Goal: Information Seeking & Learning: Stay updated

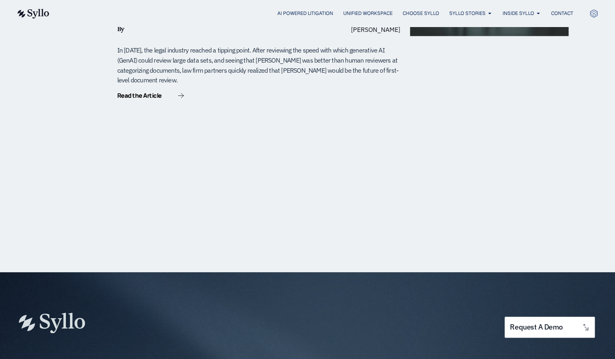
scroll to position [606, 0]
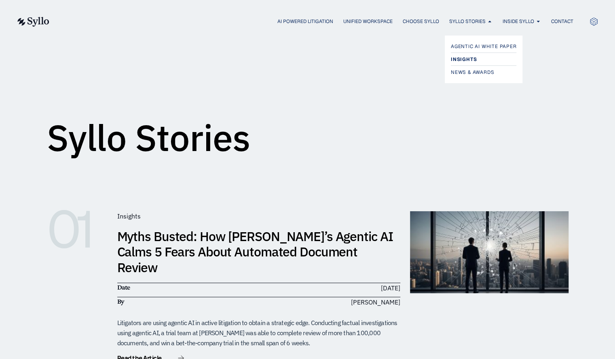
click at [461, 61] on span "Insights" at bounding box center [464, 60] width 26 height 10
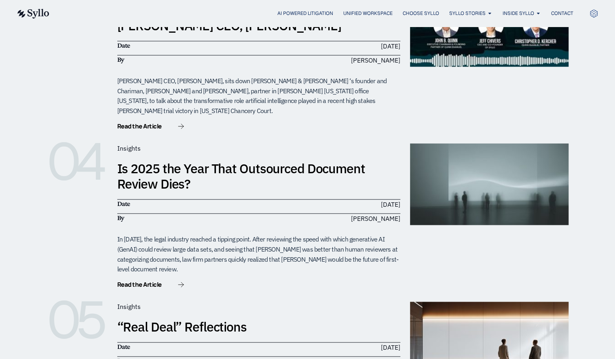
scroll to position [444, 0]
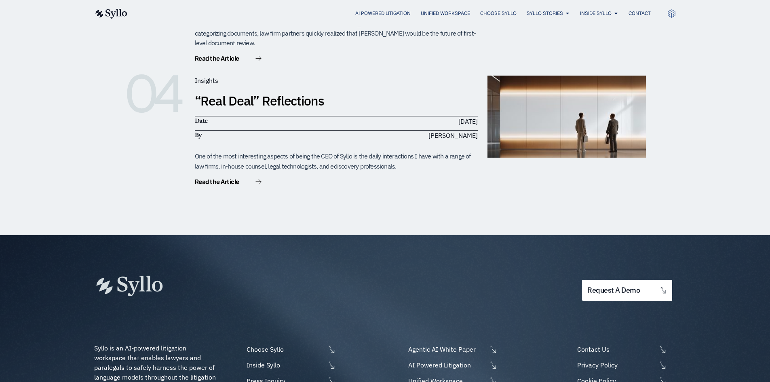
scroll to position [485, 0]
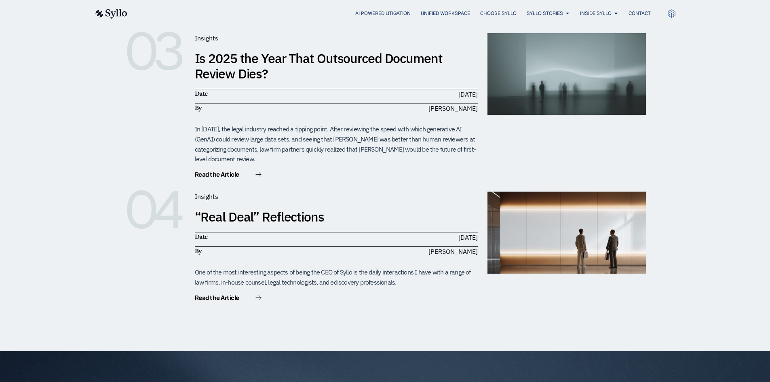
click at [82, 137] on div "01 Insights Myths Busted: How Syllo’s Agentic AI Calms 5 Fears About Automated …" at bounding box center [385, 6] width 770 height 689
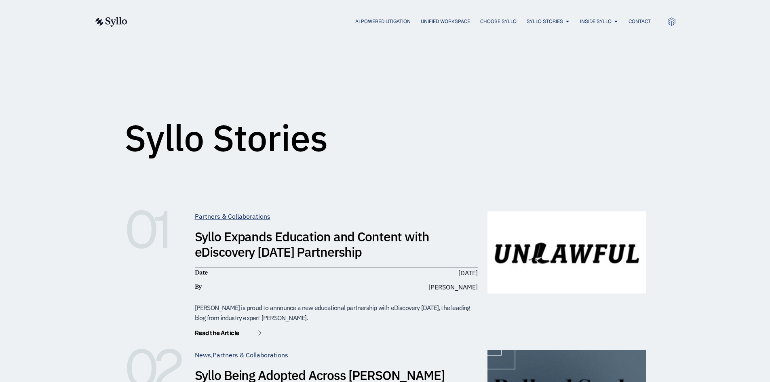
click at [316, 40] on div "AI Powered Litigation Unified Workspace Choose Syllo Syllo Stories Close Syllo …" at bounding box center [385, 21] width 582 height 43
click at [305, 42] on div "AI Powered Litigation Unified Workspace Choose Syllo Syllo Stories Close Syllo …" at bounding box center [385, 21] width 582 height 43
click at [537, 57] on span "Insights" at bounding box center [541, 60] width 26 height 10
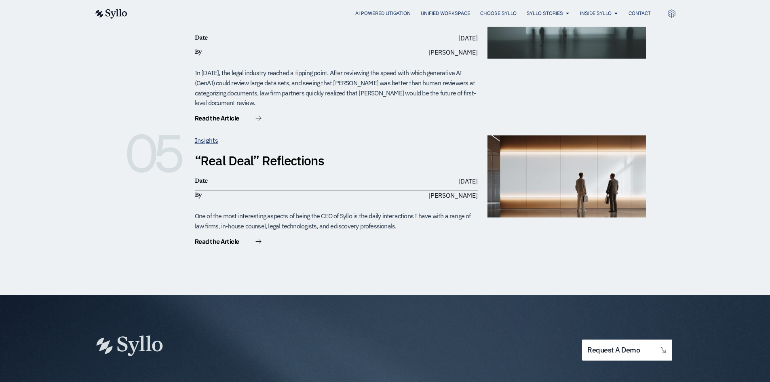
scroll to position [609, 0]
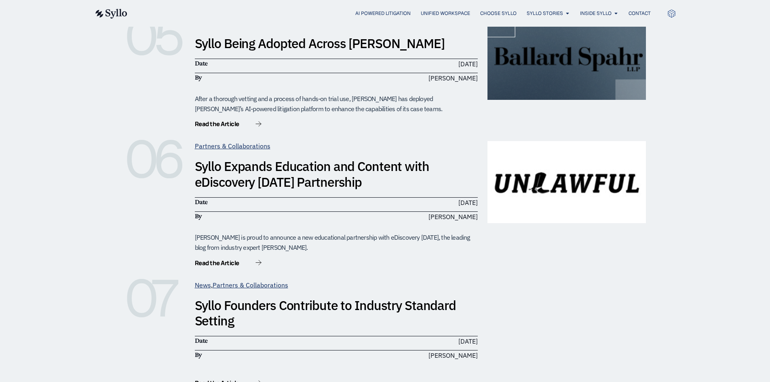
scroll to position [929, 0]
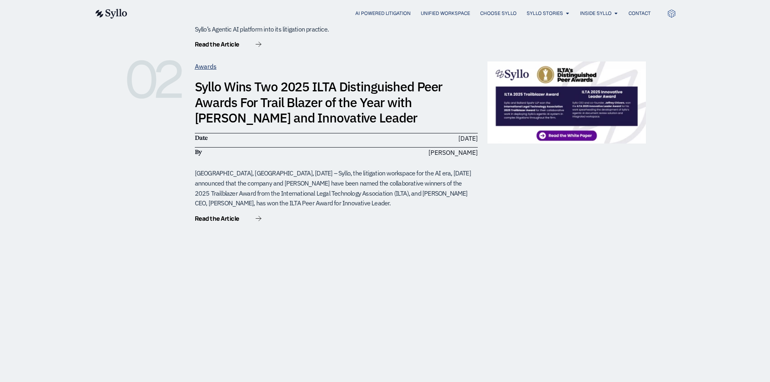
scroll to position [364, 0]
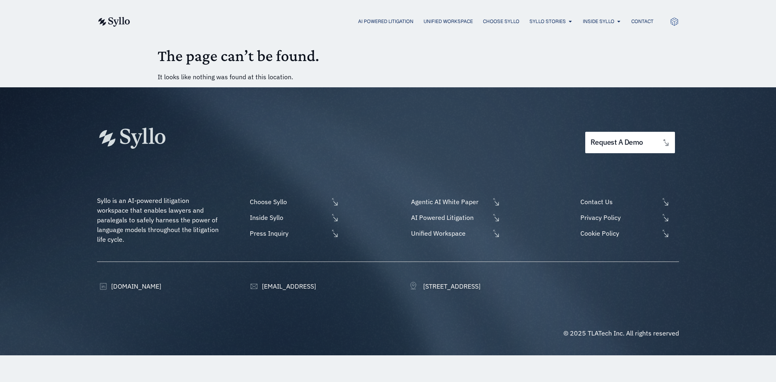
drag, startPoint x: 107, startPoint y: 57, endPoint x: 121, endPoint y: 51, distance: 15.1
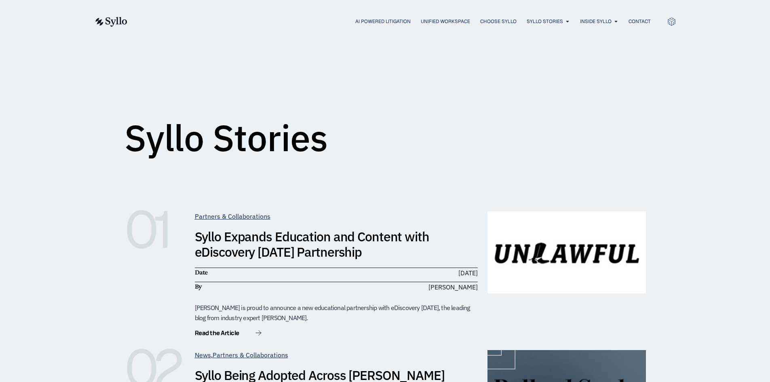
click at [127, 12] on div "AI Powered Litigation Unified Workspace Choose Syllo Syllo Stories Close Syllo …" at bounding box center [385, 21] width 582 height 43
click at [113, 23] on img at bounding box center [110, 22] width 33 height 10
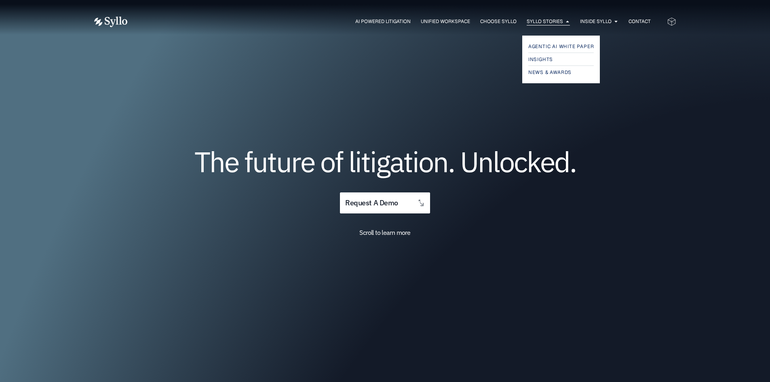
click at [545, 21] on span "Syllo Stories" at bounding box center [545, 21] width 36 height 7
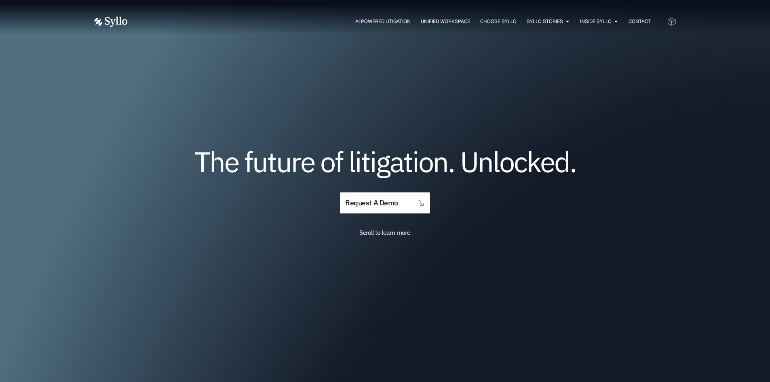
drag, startPoint x: 170, startPoint y: 90, endPoint x: 173, endPoint y: 94, distance: 5.2
drag, startPoint x: 0, startPoint y: 0, endPoint x: 555, endPoint y: 22, distance: 555.2
click at [555, 22] on span "Syllo Stories" at bounding box center [545, 21] width 36 height 7
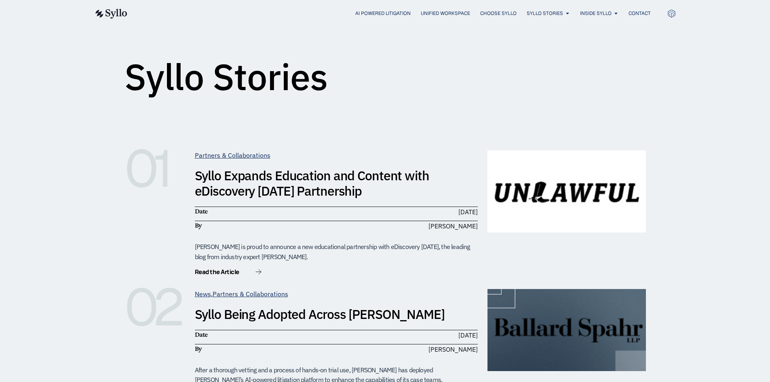
scroll to position [162, 0]
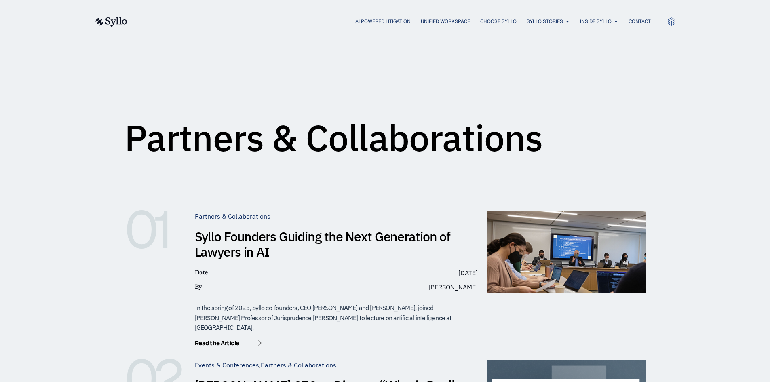
click at [233, 139] on h1 "Partners & Collaborations" at bounding box center [333, 138] width 418 height 36
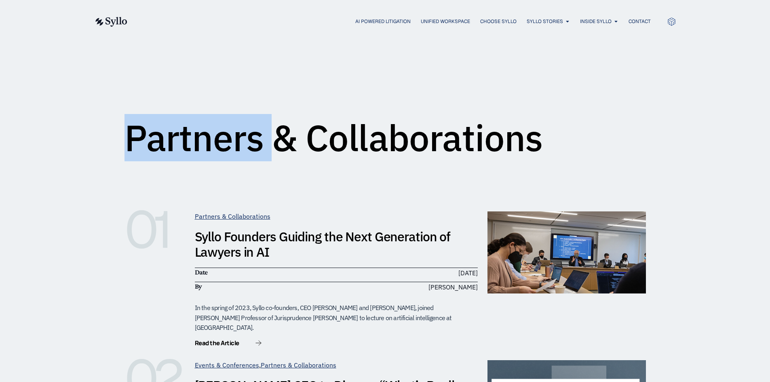
click at [233, 139] on h1 "Partners & Collaborations" at bounding box center [333, 138] width 418 height 36
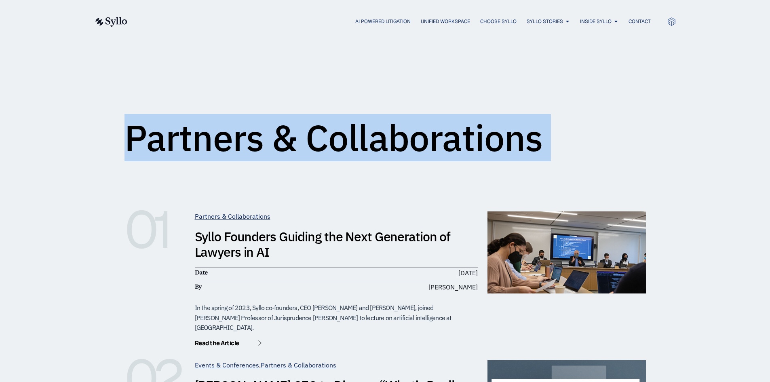
click at [233, 139] on h1 "Partners & Collaborations" at bounding box center [333, 138] width 418 height 36
copy div "Partners & Collaborations"
click at [364, 154] on h1 "Partners & Collaborations" at bounding box center [333, 138] width 418 height 36
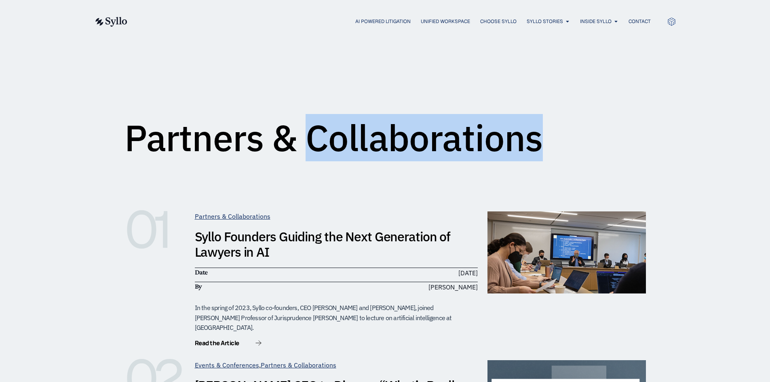
click at [364, 154] on h1 "Partners & Collaborations" at bounding box center [333, 138] width 418 height 36
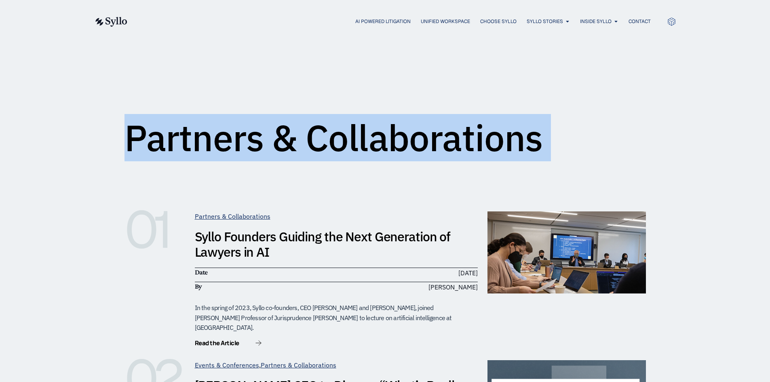
click at [364, 154] on h1 "Partners & Collaborations" at bounding box center [333, 138] width 418 height 36
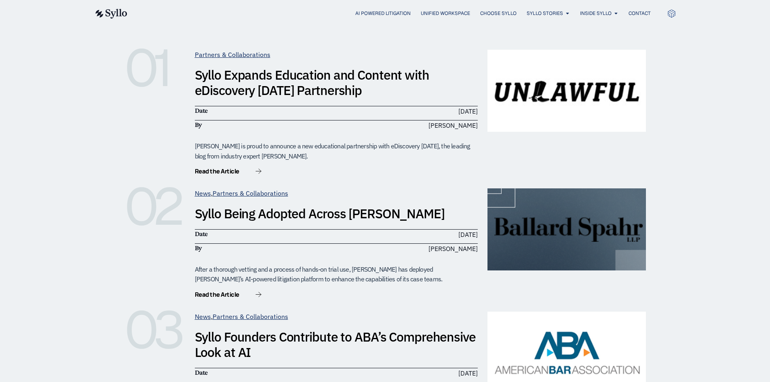
click at [106, 9] on img at bounding box center [110, 14] width 33 height 10
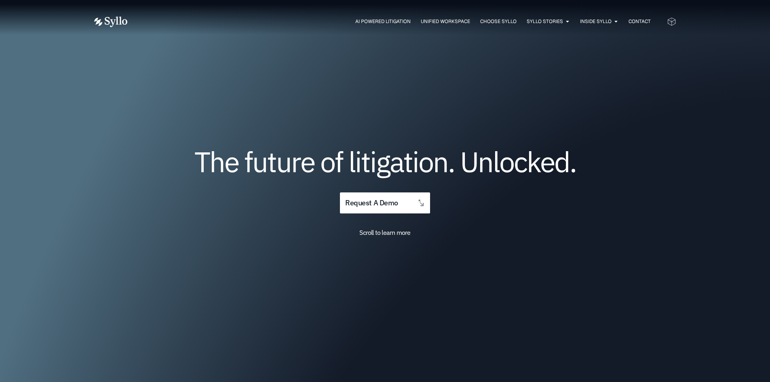
click at [573, 152] on h1 "The future of litigation. Unlocked." at bounding box center [385, 161] width 485 height 27
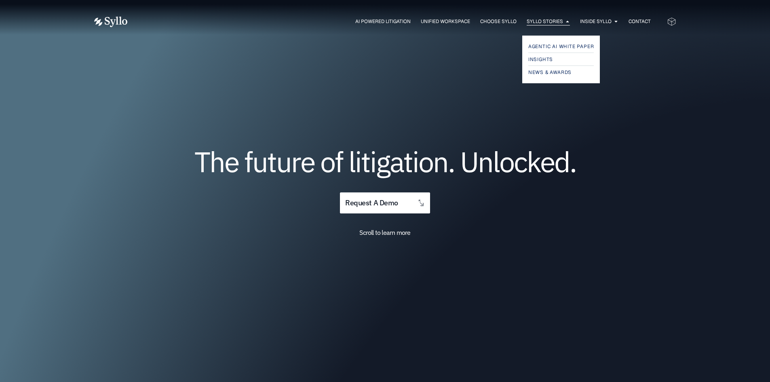
click at [533, 21] on span "Syllo Stories" at bounding box center [545, 21] width 36 height 7
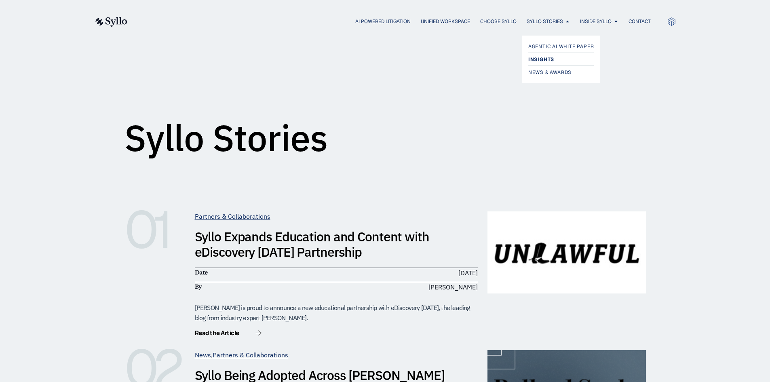
click at [550, 60] on span "Insights" at bounding box center [541, 60] width 26 height 10
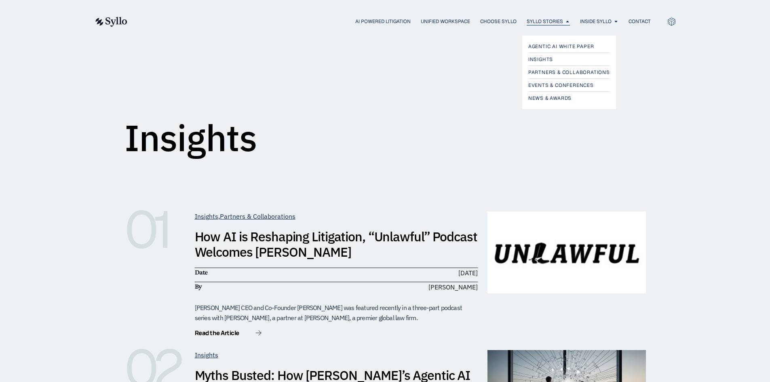
click at [544, 19] on span "Syllo Stories" at bounding box center [545, 21] width 36 height 7
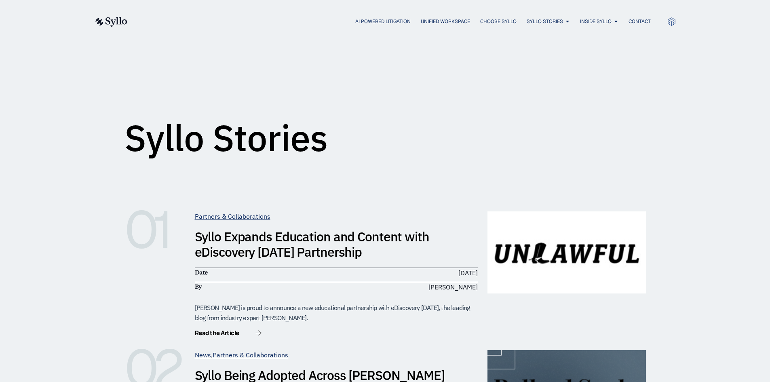
click at [107, 18] on img at bounding box center [110, 22] width 33 height 10
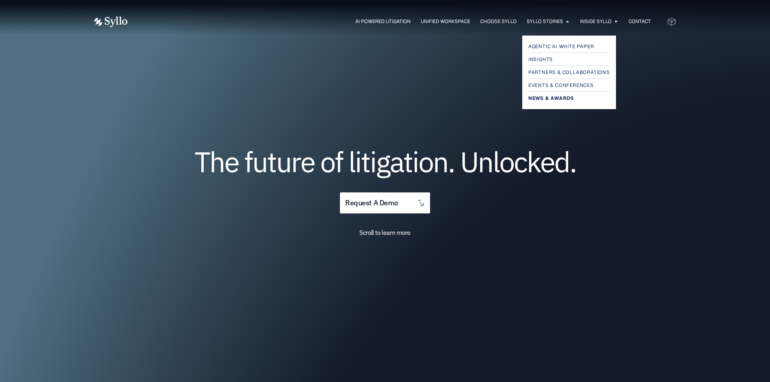
click at [547, 99] on span "News & Awards" at bounding box center [551, 98] width 46 height 10
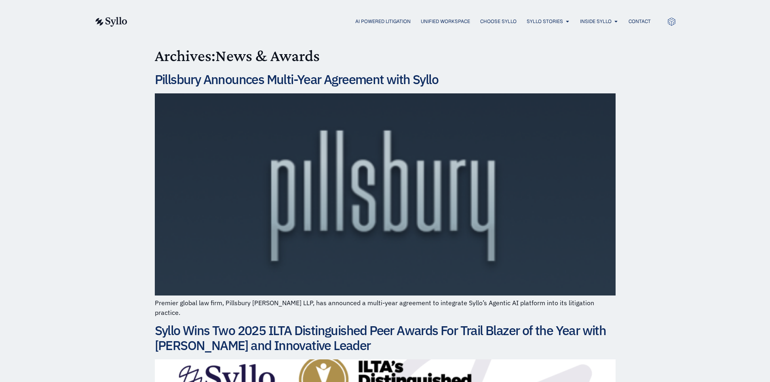
drag, startPoint x: 97, startPoint y: 84, endPoint x: 140, endPoint y: 77, distance: 43.4
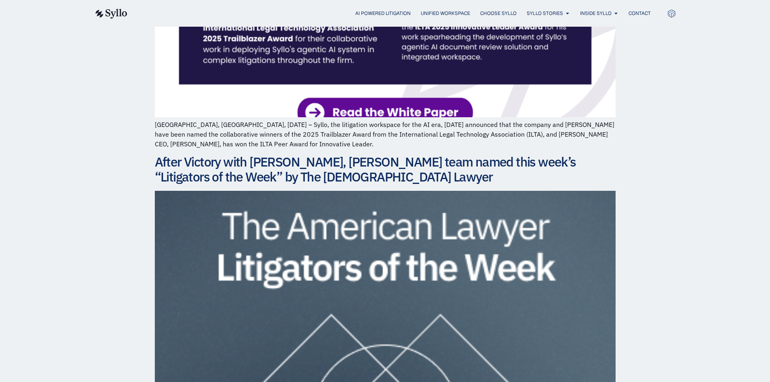
scroll to position [444, 0]
